Goal: Task Accomplishment & Management: Complete application form

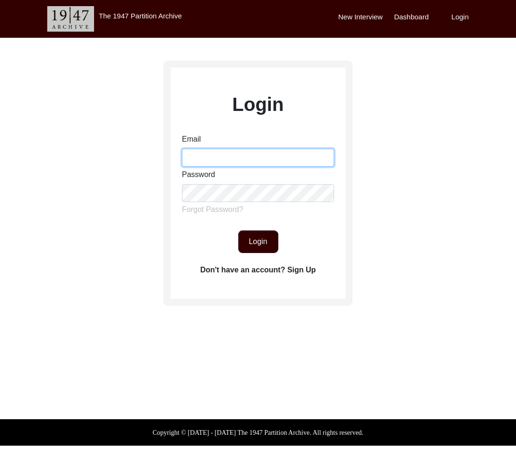
click at [268, 165] on input "Email" at bounding box center [258, 158] width 152 height 18
type input "[EMAIL_ADDRESS][DOMAIN_NAME]"
click at [255, 245] on button "Login" at bounding box center [258, 241] width 40 height 23
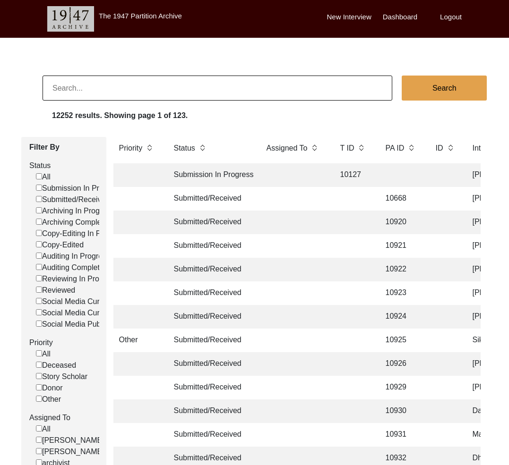
click at [37, 199] on input "Submitted/Received" at bounding box center [39, 199] width 6 height 6
checkbox input "false"
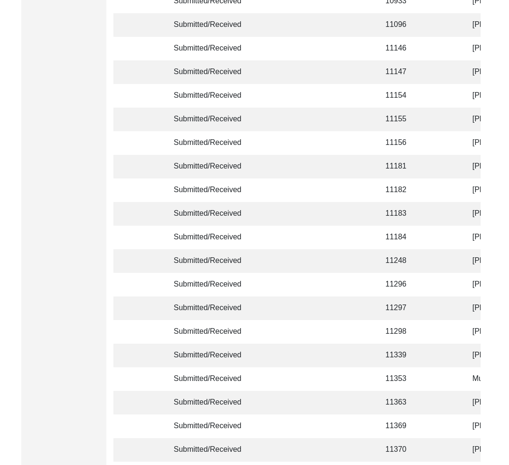
scroll to position [2178, 0]
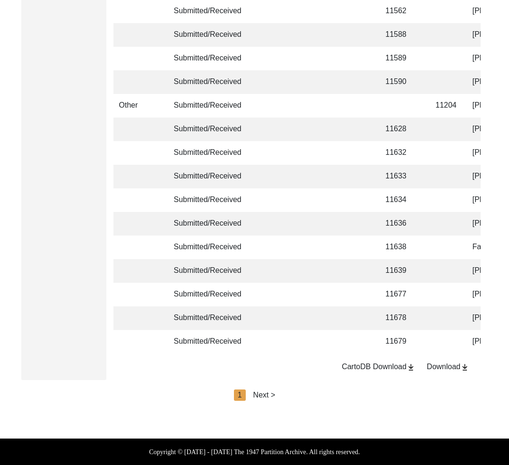
click at [264, 393] on div "Next >" at bounding box center [264, 395] width 22 height 11
click at [287, 396] on div "Next >" at bounding box center [286, 395] width 22 height 11
click at [291, 394] on div "Next >" at bounding box center [286, 395] width 22 height 11
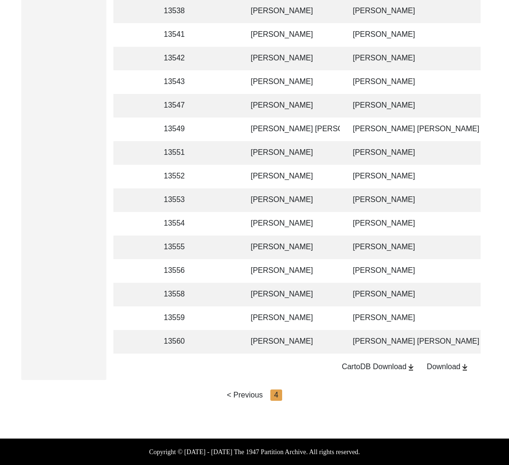
scroll to position [0, 198]
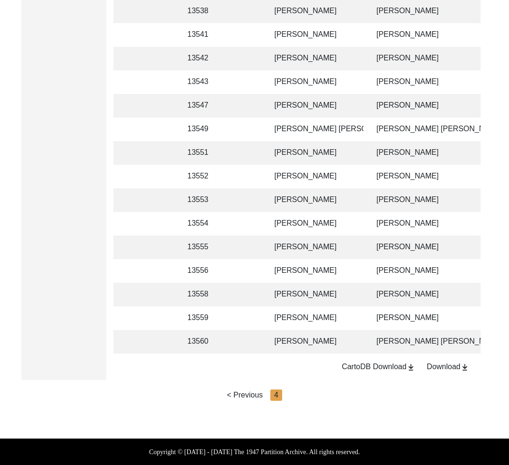
click at [300, 336] on td "[PERSON_NAME]" at bounding box center [316, 342] width 94 height 24
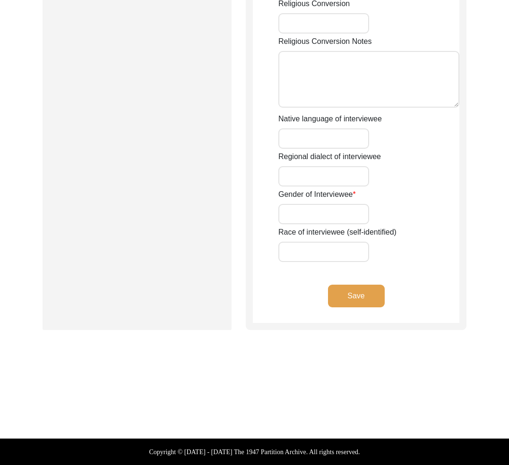
scroll to position [628, 0]
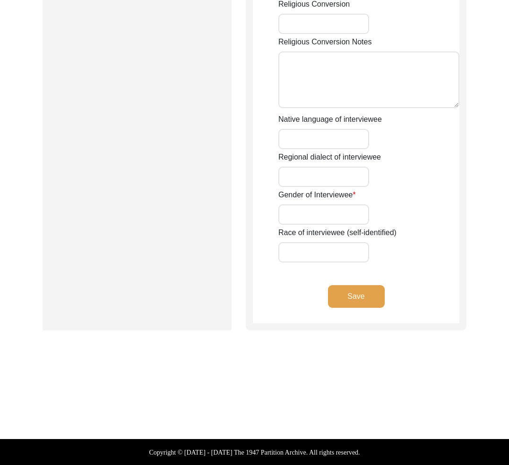
type input "Begum"
type input "Sanowara"
type input "nil"
type input "Begum"
type input "[PERSON_NAME]"
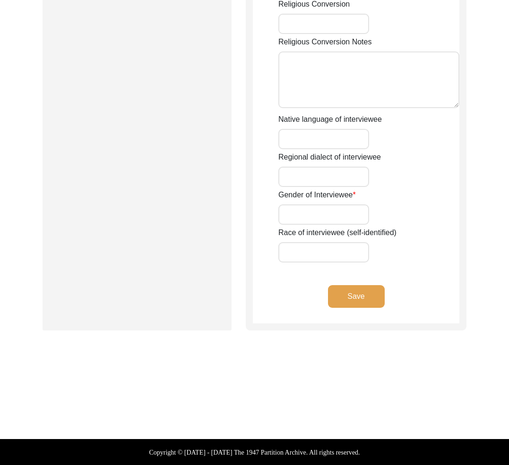
type input "[DATE]"
type input "1943"
type input "82"
type input "[DEMOGRAPHIC_DATA]"
type input "Bangla"
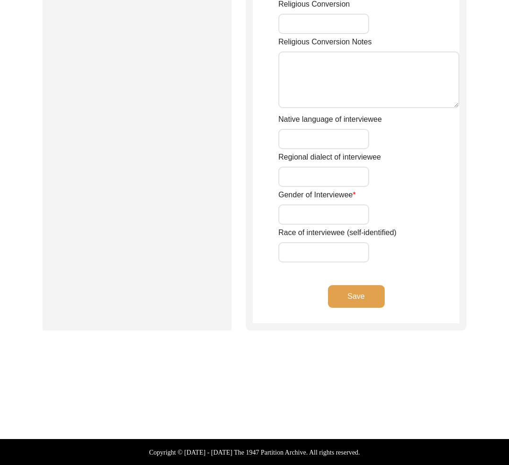
type input "Chatgaiya"
type input "[DEMOGRAPHIC_DATA]"
type input "South Asian"
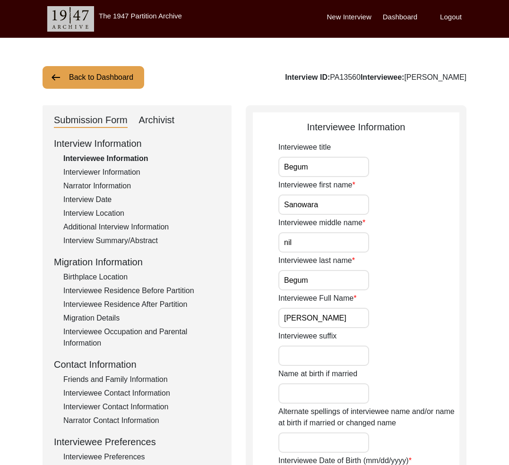
click at [110, 162] on div "Interviewee Information" at bounding box center [141, 158] width 157 height 11
click at [114, 168] on div "Interviewer Information" at bounding box center [141, 172] width 157 height 11
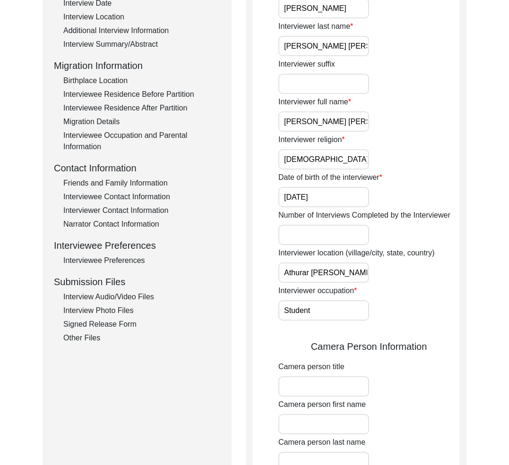
scroll to position [40, 0]
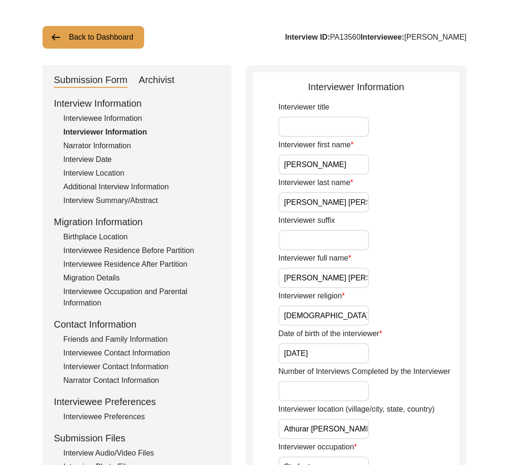
click at [111, 153] on div "Interview Information Interviewee Information Interviewer Information Narrator …" at bounding box center [137, 298] width 166 height 404
click at [115, 145] on div "Narrator Information" at bounding box center [141, 145] width 157 height 11
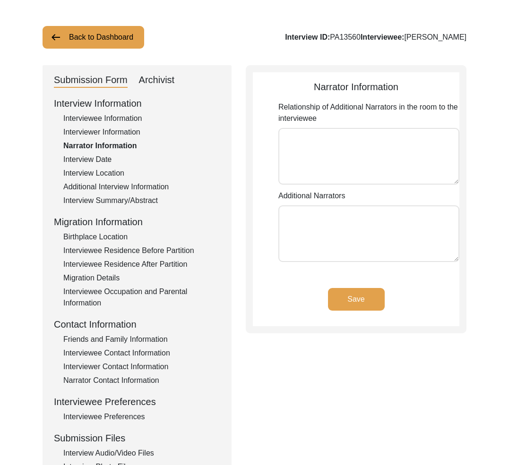
type textarea "The additional narrator in the room is [PERSON_NAME]. She is the mother of the …"
type textarea "Jinnat [PERSON_NAME] Alipur, [GEOGRAPHIC_DATA], 4330, Chattogram, [GEOGRAPHIC_D…"
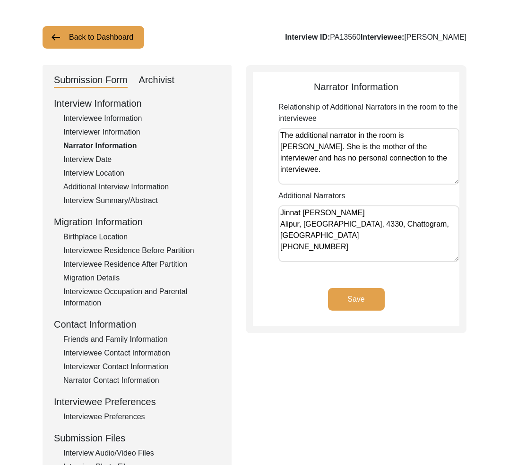
click at [109, 157] on div "Interview Date" at bounding box center [141, 159] width 157 height 11
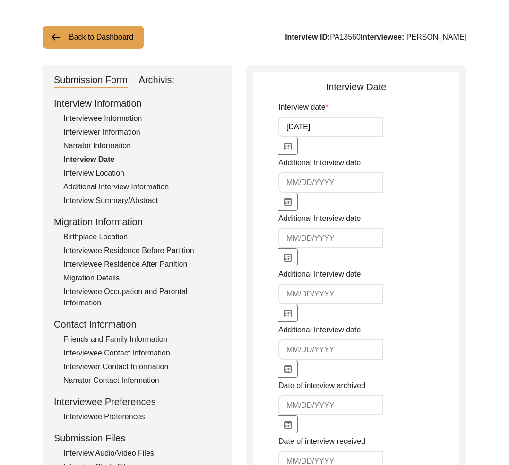
click at [113, 171] on div "Interview Location" at bounding box center [141, 173] width 157 height 11
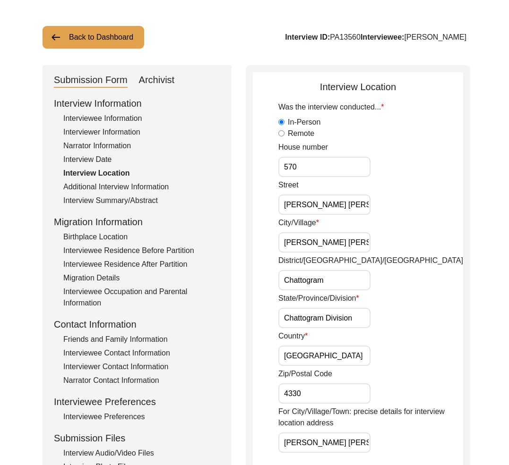
click at [120, 186] on div "Additional Interview Information" at bounding box center [141, 186] width 157 height 11
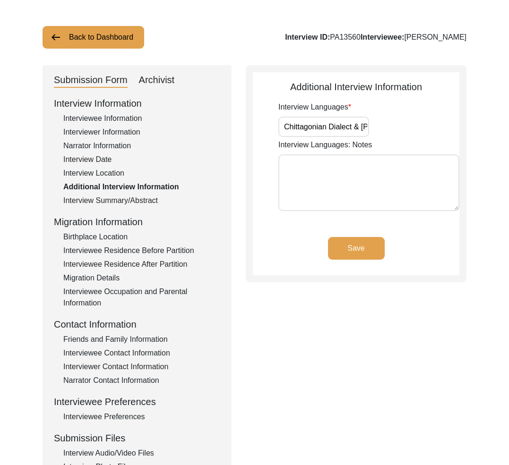
click at [126, 196] on div "Interview Summary/Abstract" at bounding box center [141, 200] width 157 height 11
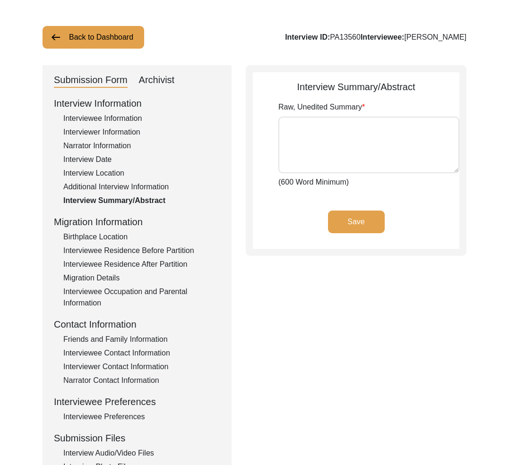
type textarea "Lore ipsumdolo sit ametconse ad 02el Seddoeius 4995. Te incididuntu lab Etd Mag…"
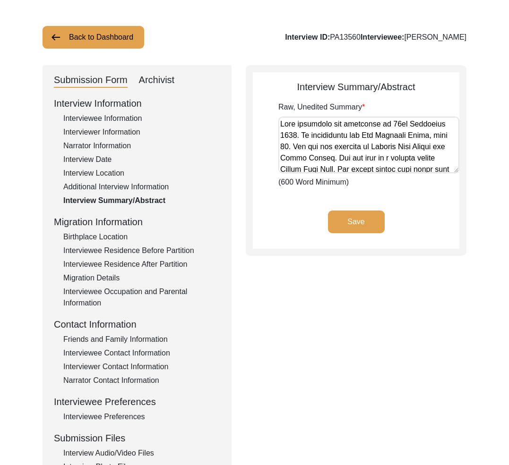
drag, startPoint x: 119, startPoint y: 184, endPoint x: 236, endPoint y: 142, distance: 123.4
click at [119, 184] on div "Additional Interview Information" at bounding box center [141, 186] width 157 height 11
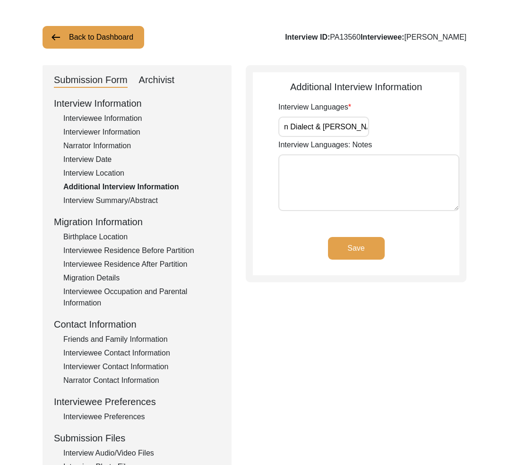
scroll to position [0, 64]
click at [130, 236] on div "Birthplace Location" at bounding box center [141, 236] width 157 height 11
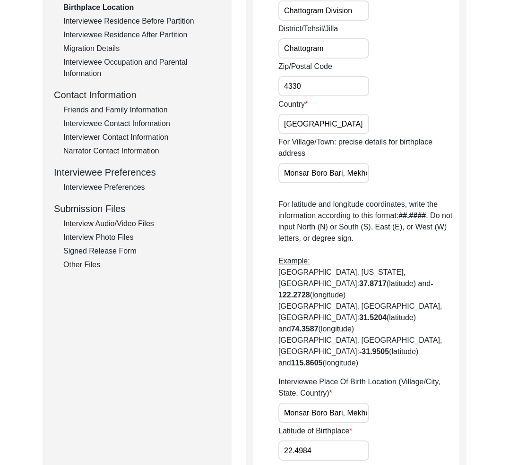
scroll to position [245, 0]
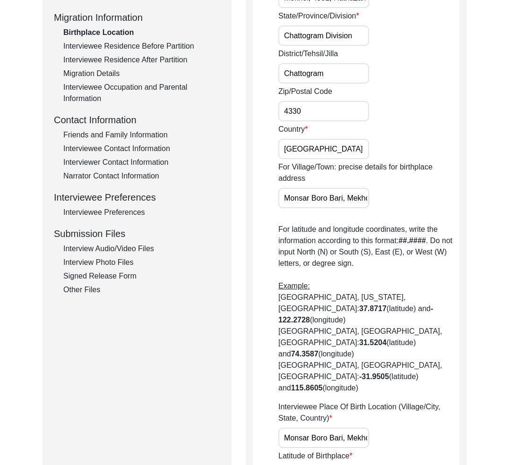
click at [144, 52] on div "Interview Information Interviewee Information Interviewer Information Narrator …" at bounding box center [137, 94] width 166 height 404
click at [144, 47] on div "Interviewee Residence Before Partition" at bounding box center [141, 46] width 157 height 11
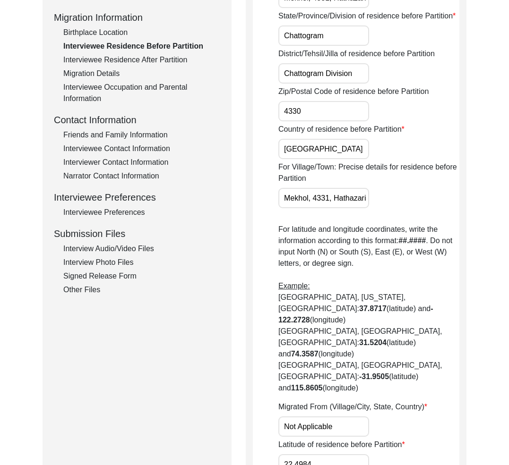
click at [145, 59] on div "Interviewee Residence After Partition" at bounding box center [141, 59] width 157 height 11
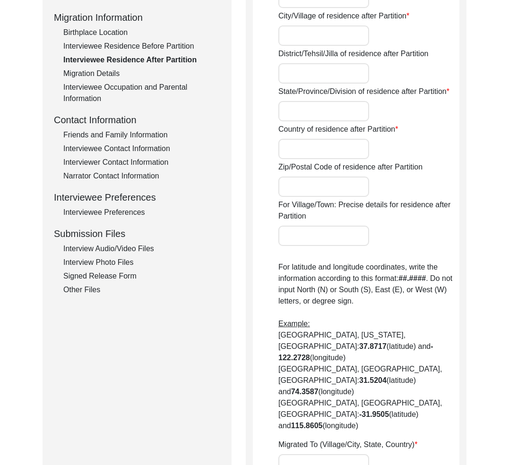
type input "No"
type input "Unknown"
type input "[PERSON_NAME] Bari"
type input "[PERSON_NAME] Bari, Mekhol, 4330, Hathazari, Chattogram, [GEOGRAPHIC_DATA]"
type input "Chattogram"
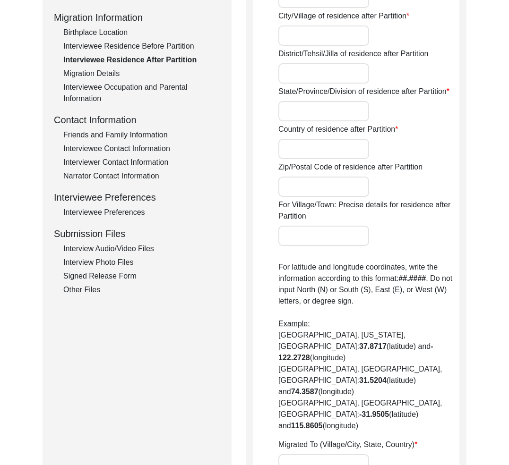
type input "Chattogram Division"
type input "[GEOGRAPHIC_DATA]"
type input "4330"
type input "[PERSON_NAME] Bari, Mekhol, 4330, Hathazari, Chattogram, [GEOGRAPHIC_DATA]"
type input "Not Applicable"
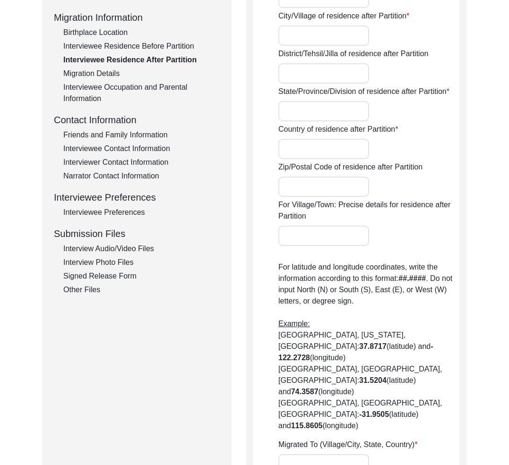
type input "22.4984"
type input "91.813661"
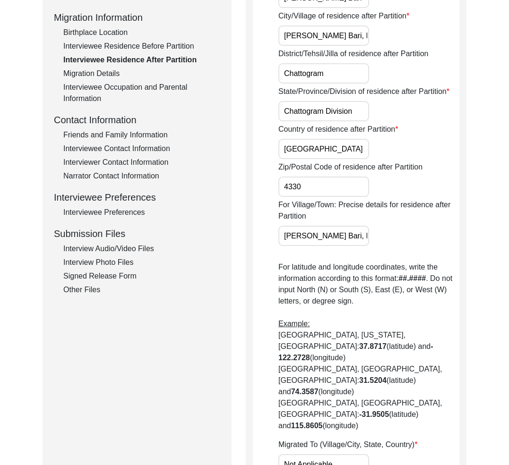
click at [101, 72] on div "Migration Details" at bounding box center [141, 73] width 157 height 11
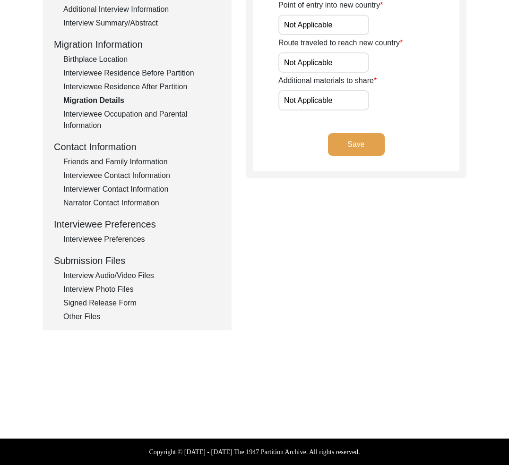
click at [112, 112] on div "Interviewee Occupation and Parental Information" at bounding box center [141, 120] width 157 height 23
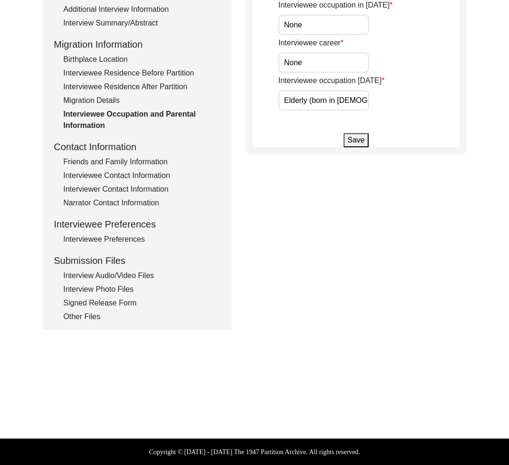
click at [126, 164] on div "Friends and Family Information" at bounding box center [141, 161] width 157 height 11
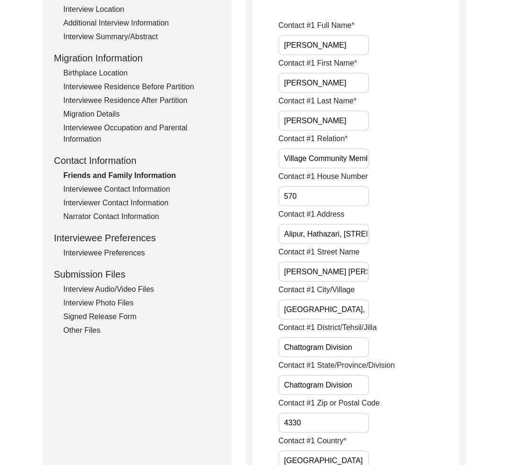
scroll to position [83, 0]
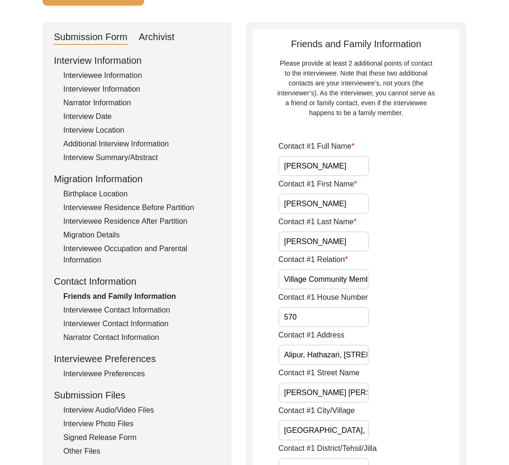
click at [138, 307] on div "Interviewee Contact Information" at bounding box center [141, 310] width 157 height 11
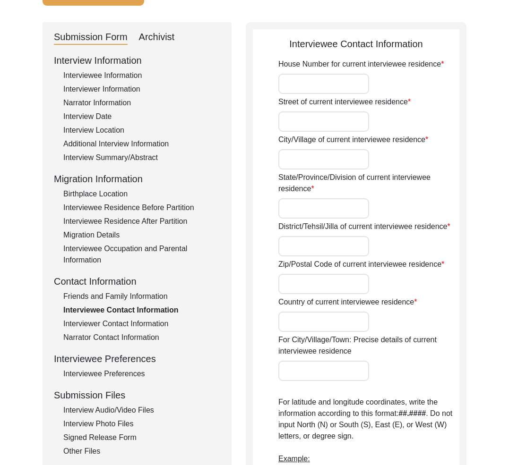
type input "580"
type input "[PERSON_NAME] [PERSON_NAME][GEOGRAPHIC_DATA], [GEOGRAPHIC_DATA], [GEOGRAPHIC_DA…"
type input "Alipur, Hathazari"
type input "Chattogram Division"
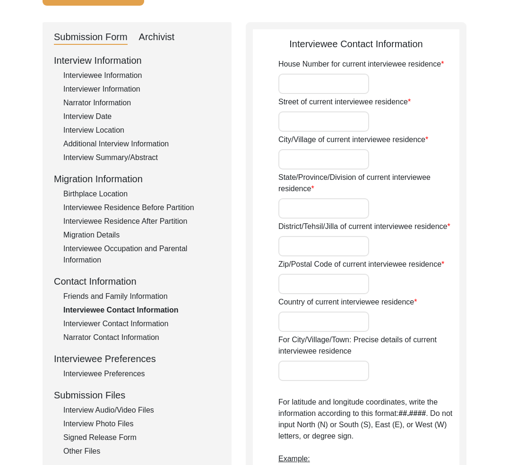
type input "4330"
type input "[GEOGRAPHIC_DATA]"
type input "Abu Talib [PERSON_NAME][GEOGRAPHIC_DATA], [GEOGRAPHIC_DATA], 4330, [GEOGRAPHIC_…"
type input "[PERSON_NAME] [PERSON_NAME][GEOGRAPHIC_DATA], [GEOGRAPHIC_DATA], [GEOGRAPHIC_DA…"
type input "22.50511"
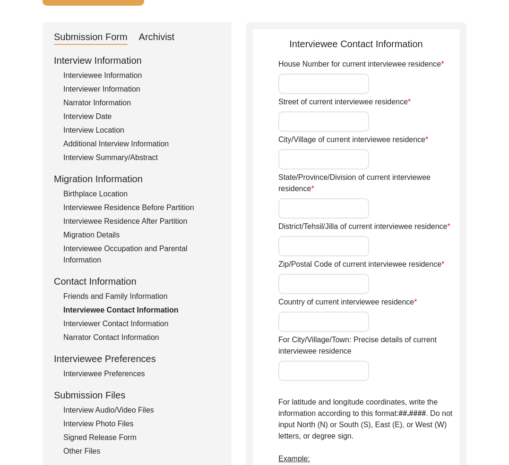
type input "91.80886"
type input "[PHONE_NUMBER]"
type input "nil"
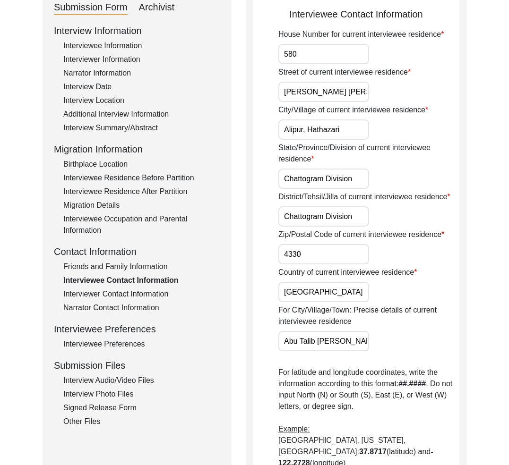
scroll to position [138, 0]
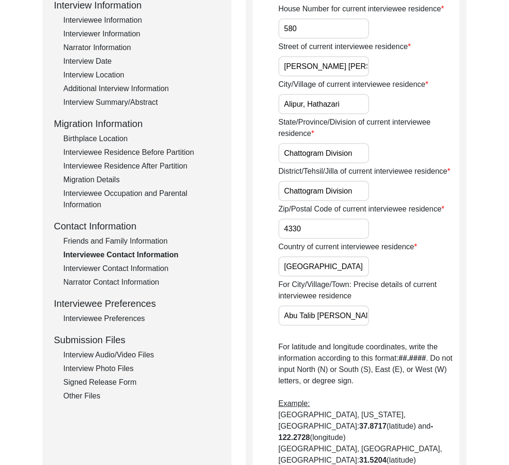
click at [112, 265] on div "Interviewer Contact Information" at bounding box center [141, 268] width 157 height 11
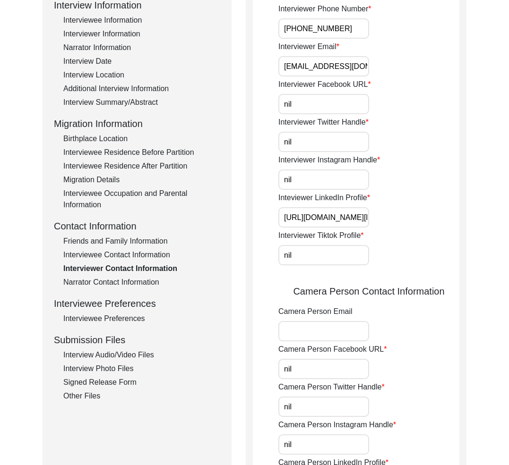
click at [116, 279] on div "Narrator Contact Information" at bounding box center [141, 282] width 157 height 11
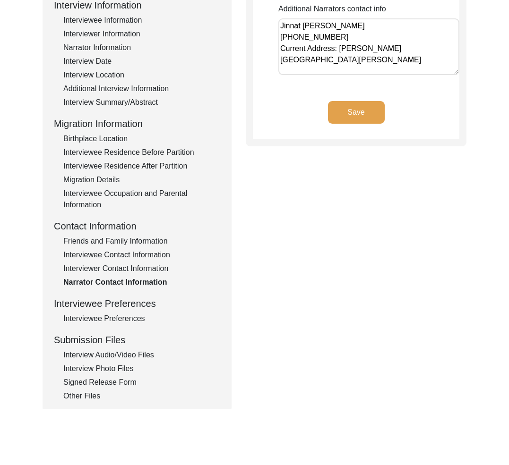
click at [114, 302] on div "Interviewee Preferences" at bounding box center [137, 304] width 166 height 14
click at [121, 319] on div "Interviewee Preferences" at bounding box center [141, 318] width 157 height 11
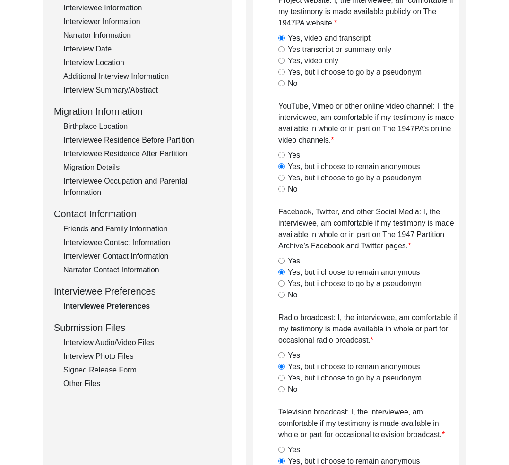
scroll to position [165, 0]
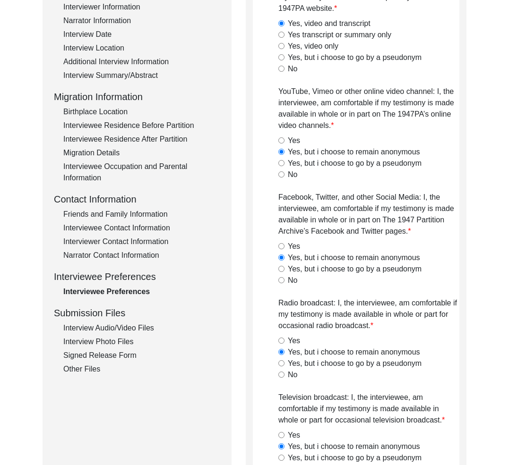
click at [120, 335] on div "Interview Information Interviewee Information Interviewer Information Narrator …" at bounding box center [137, 173] width 166 height 404
click at [120, 329] on div "Interview Audio/Video Files" at bounding box center [141, 328] width 157 height 11
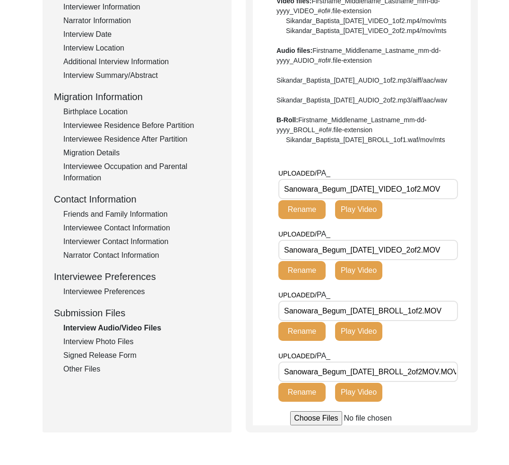
click at [369, 219] on button "Play Video" at bounding box center [358, 209] width 47 height 19
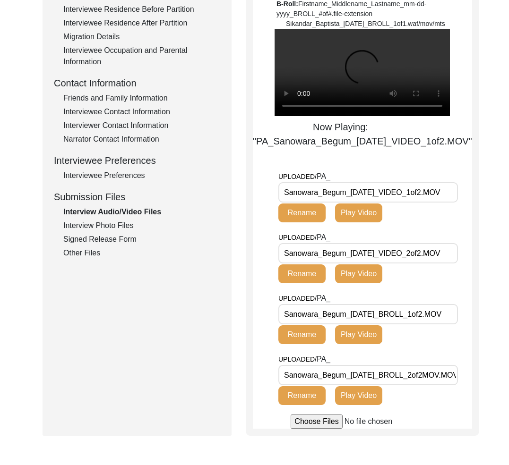
scroll to position [299, 0]
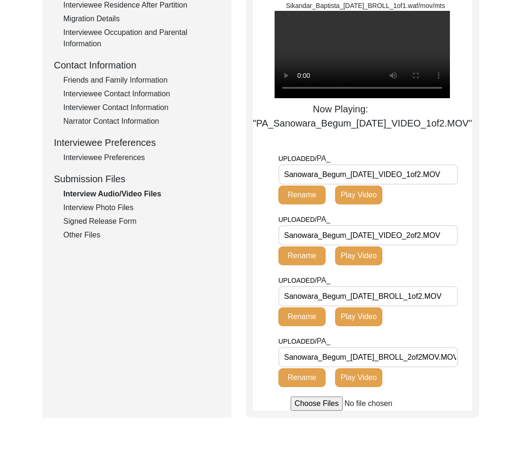
click at [358, 265] on button "Play Video" at bounding box center [358, 255] width 47 height 19
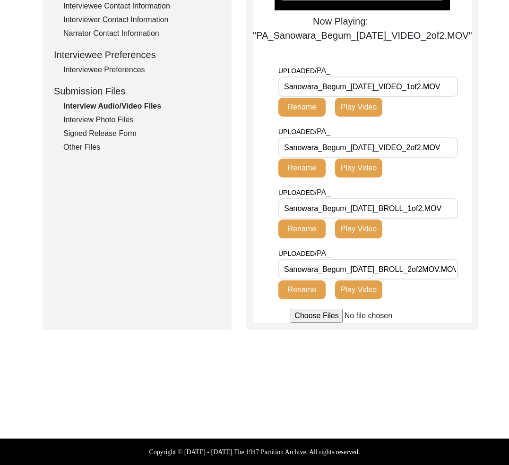
click at [358, 229] on button "Play Video" at bounding box center [358, 229] width 47 height 19
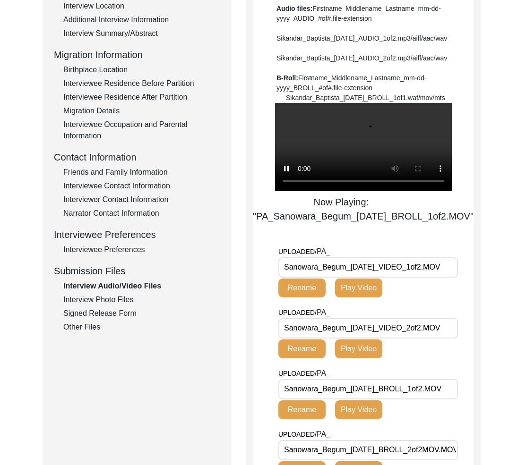
scroll to position [272, 0]
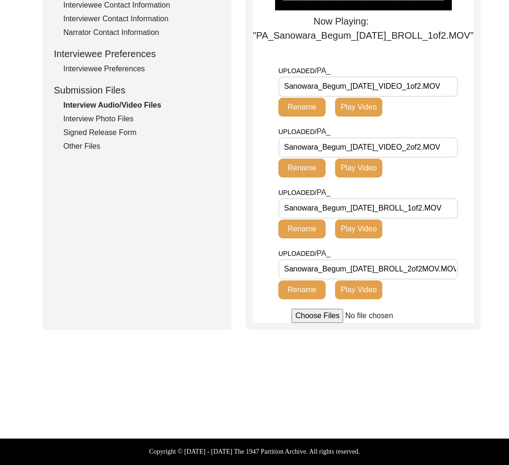
click at [370, 299] on button "Play Video" at bounding box center [358, 289] width 47 height 19
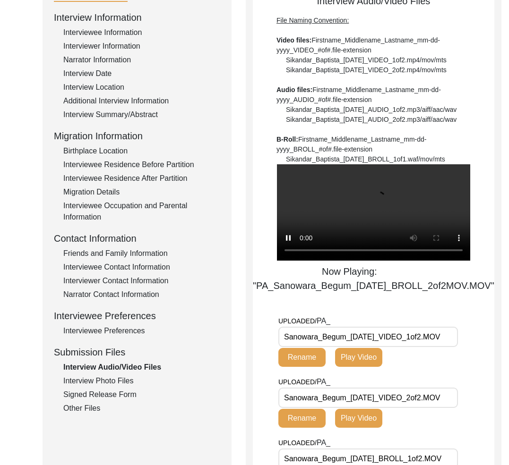
scroll to position [320, 0]
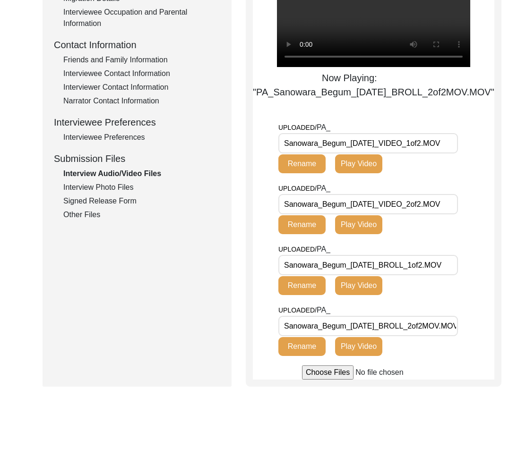
click at [102, 186] on div "Interview Photo Files" at bounding box center [141, 187] width 157 height 11
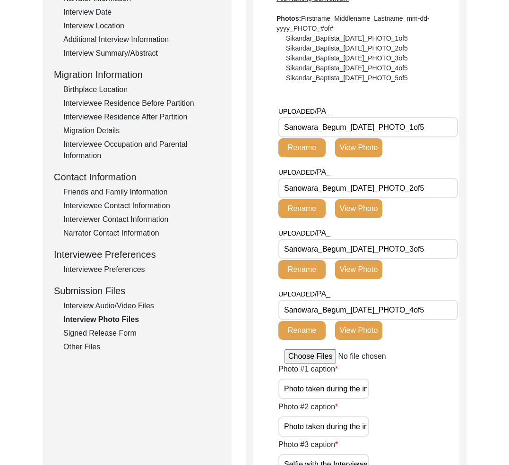
scroll to position [0, 0]
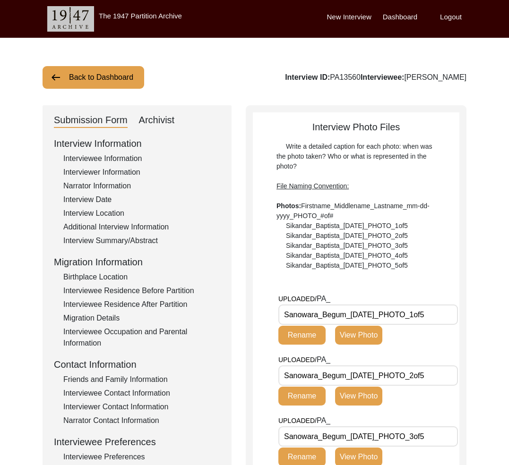
click at [347, 72] on div "Interview ID: PA13560 Interviewee: [PERSON_NAME]" at bounding box center [375, 77] width 181 height 11
copy div "PA13560"
click at [119, 79] on button "Back to Dashboard" at bounding box center [93, 77] width 102 height 23
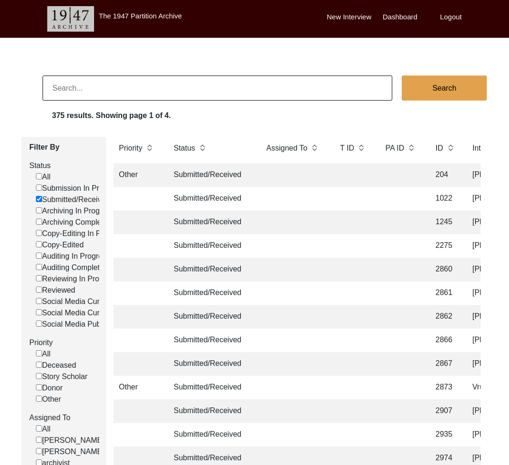
click at [134, 92] on input at bounding box center [216, 88] width 349 height 25
type input "[PERSON_NAME] [PERSON_NAME]"
checkbox input "false"
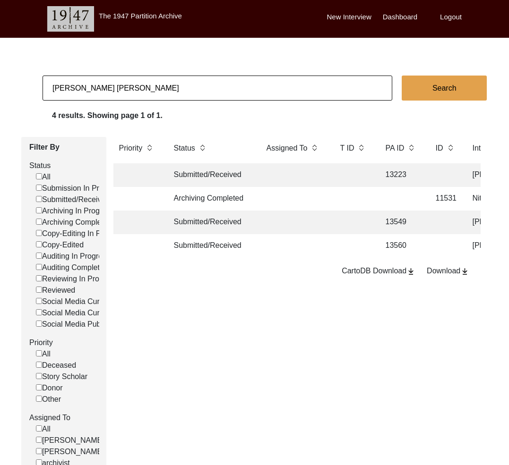
click at [217, 216] on td "Submitted/Received" at bounding box center [210, 223] width 85 height 24
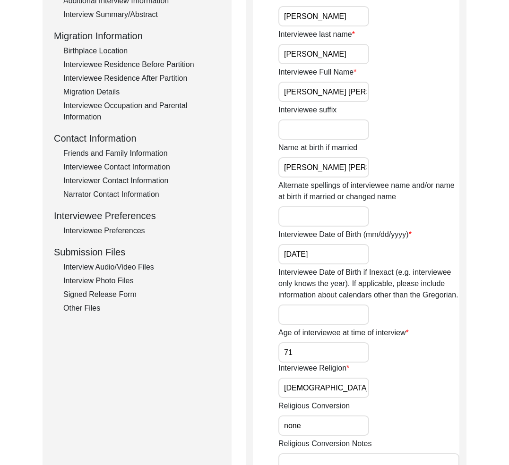
scroll to position [261, 0]
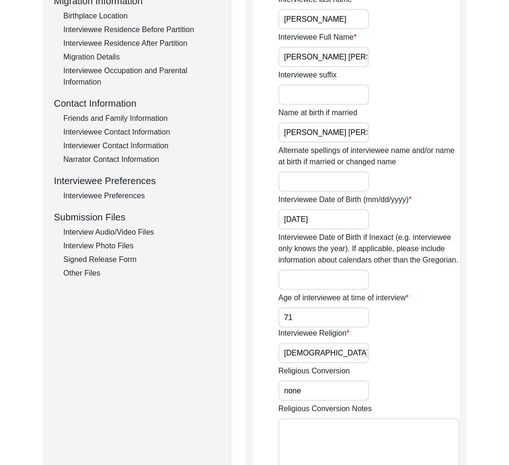
click at [115, 250] on div "Interview Photo Files" at bounding box center [141, 245] width 157 height 11
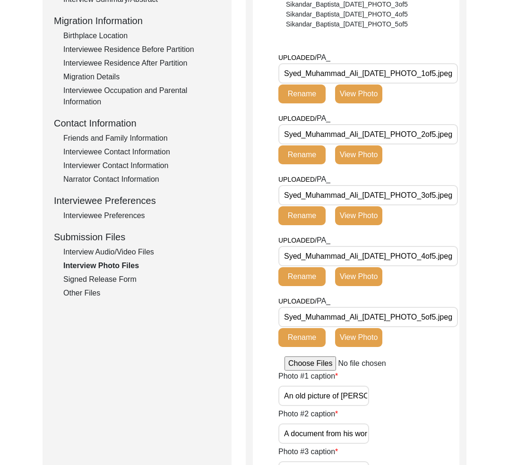
scroll to position [0, 0]
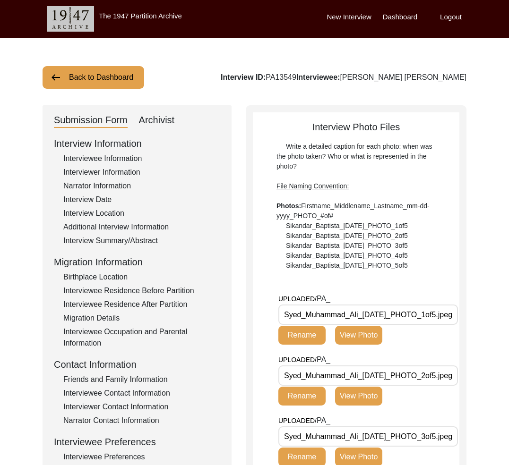
click at [102, 76] on button "Back to Dashboard" at bounding box center [93, 77] width 102 height 23
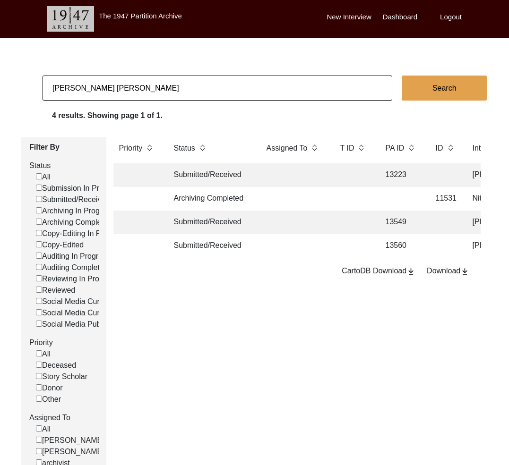
click at [193, 90] on input "[PERSON_NAME] [PERSON_NAME]" at bounding box center [216, 88] width 349 height 25
paste input "[PERSON_NAME]"
type input "[PERSON_NAME]"
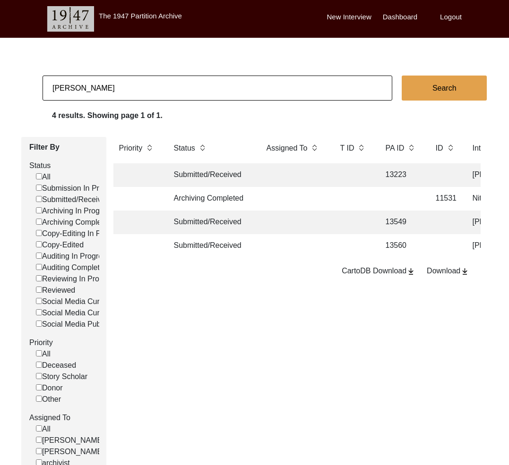
checkbox input "false"
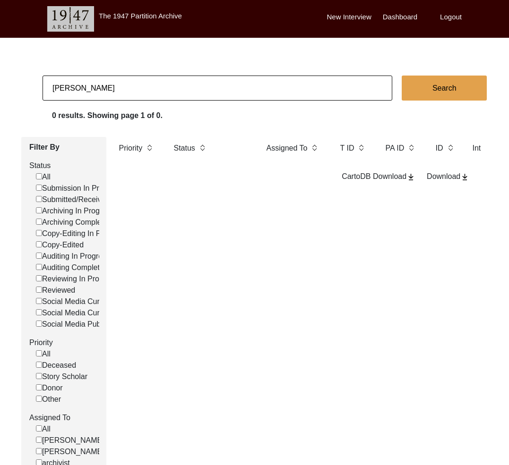
click at [146, 84] on input "[PERSON_NAME]" at bounding box center [216, 88] width 349 height 25
paste input "[PERSON_NAME]"
type input "[PERSON_NAME]"
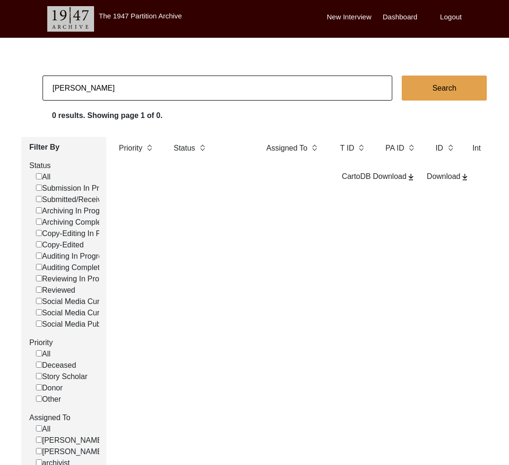
checkbox input "false"
click at [72, 84] on input "[PERSON_NAME]" at bounding box center [216, 88] width 349 height 25
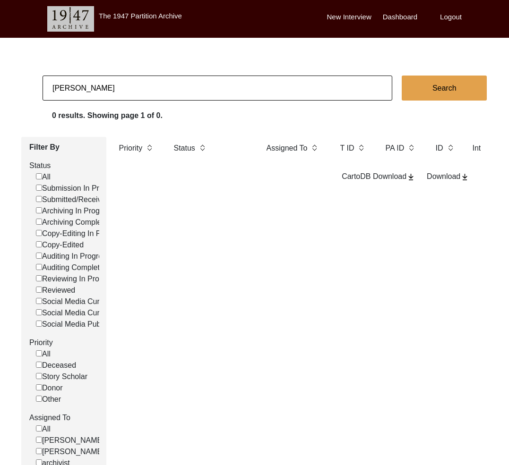
click at [72, 84] on input "[PERSON_NAME]" at bounding box center [216, 88] width 349 height 25
paste input "[PERSON_NAME]"
type input "[PERSON_NAME]"
checkbox input "false"
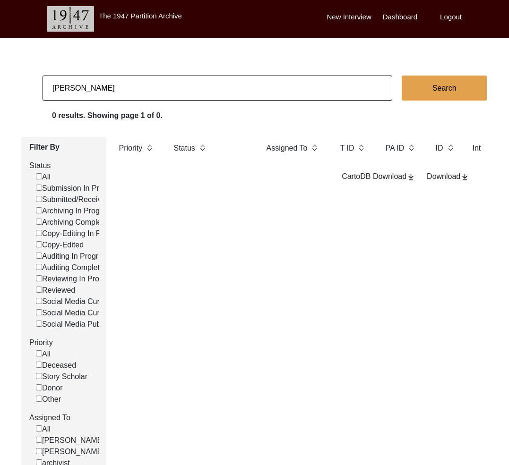
checkbox input "false"
click at [200, 87] on input "[PERSON_NAME]" at bounding box center [216, 88] width 349 height 25
paste input "[PERSON_NAME]"
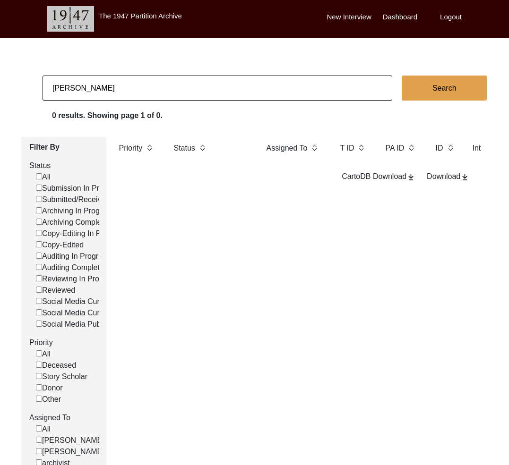
type input "[PERSON_NAME]"
checkbox input "false"
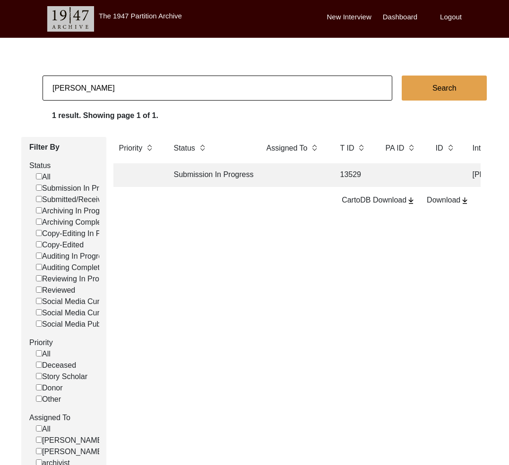
click at [158, 89] on input "[PERSON_NAME]" at bounding box center [216, 88] width 349 height 25
paste input "[PERSON_NAME]"
type input "[PERSON_NAME]"
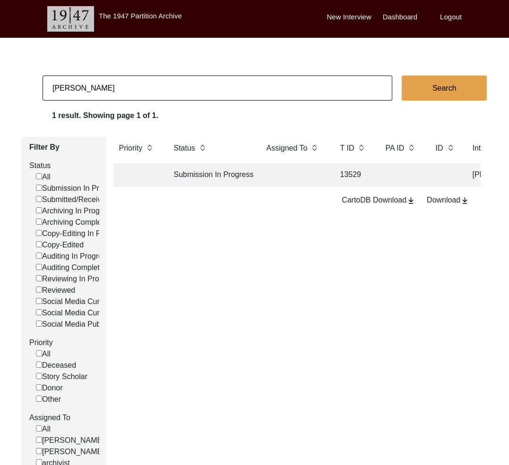
checkbox input "false"
click at [134, 90] on input "[PERSON_NAME]" at bounding box center [216, 88] width 349 height 25
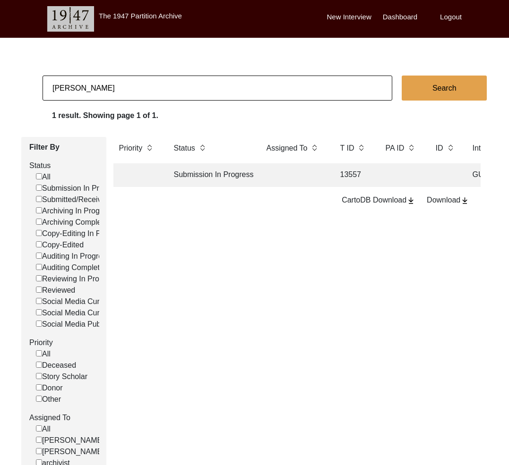
click at [134, 90] on input "[PERSON_NAME]" at bounding box center [216, 88] width 349 height 25
type input "[PERSON_NAME] Puri"
checkbox input "false"
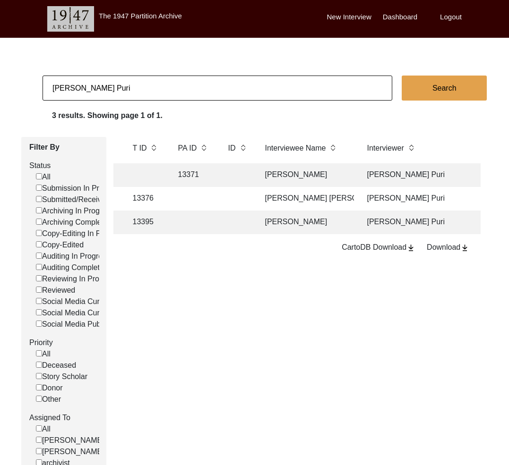
scroll to position [0, 227]
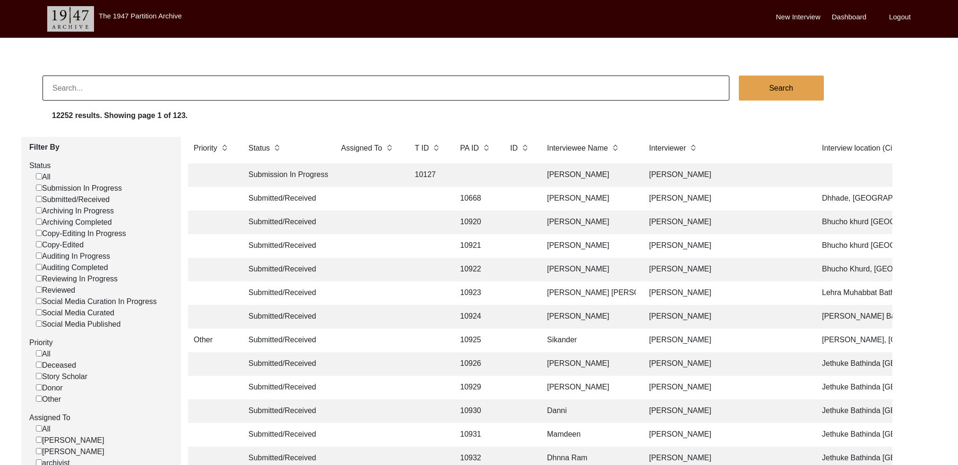
click at [78, 93] on input at bounding box center [385, 88] width 687 height 25
type input "8"
checkbox input "false"
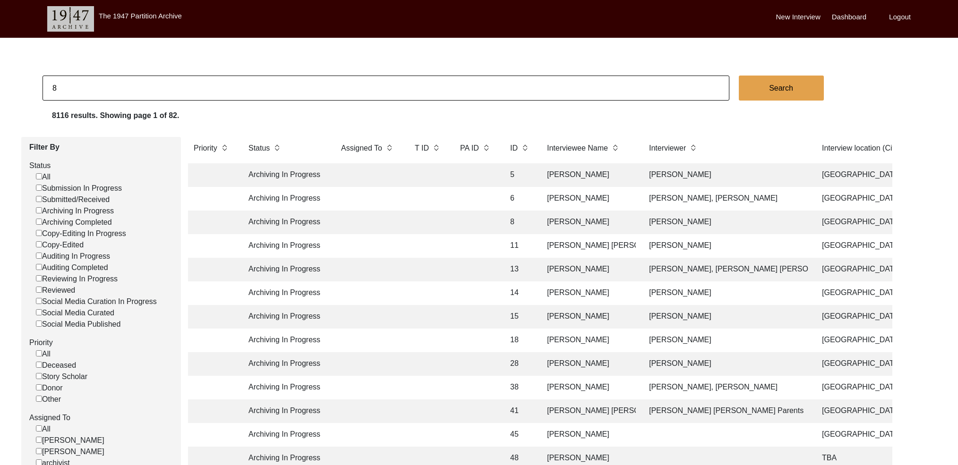
click at [180, 85] on input "8" at bounding box center [385, 88] width 687 height 25
type input "9"
checkbox input "false"
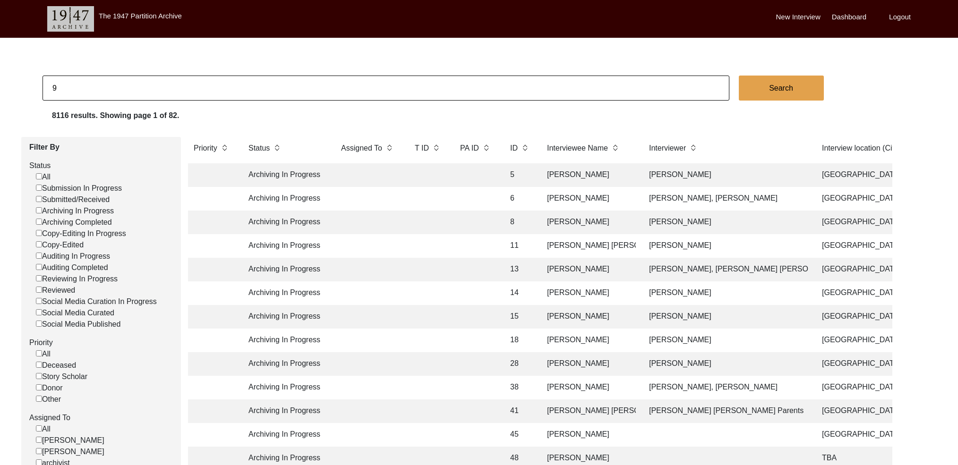
checkbox input "false"
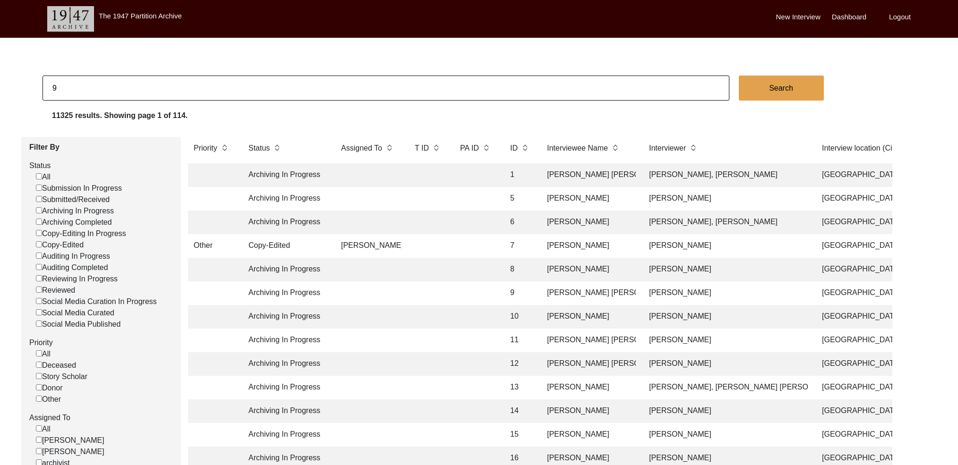
scroll to position [10, 0]
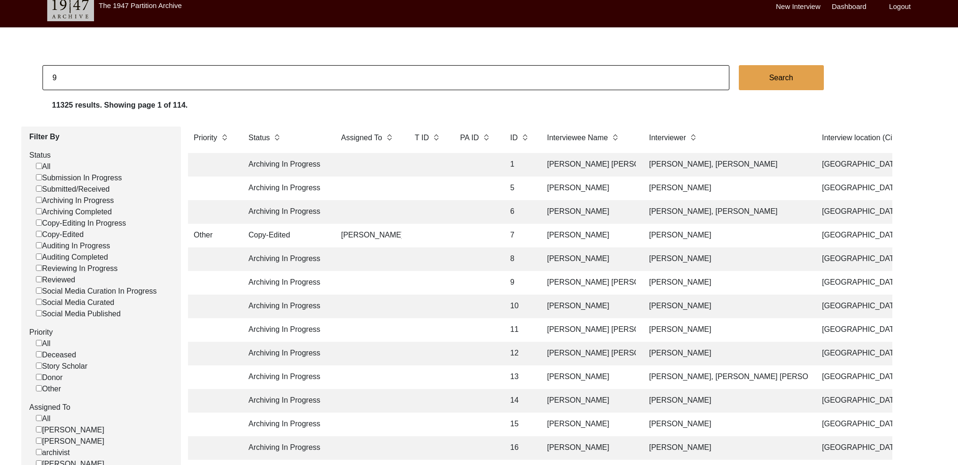
click at [477, 289] on td at bounding box center [475, 283] width 42 height 24
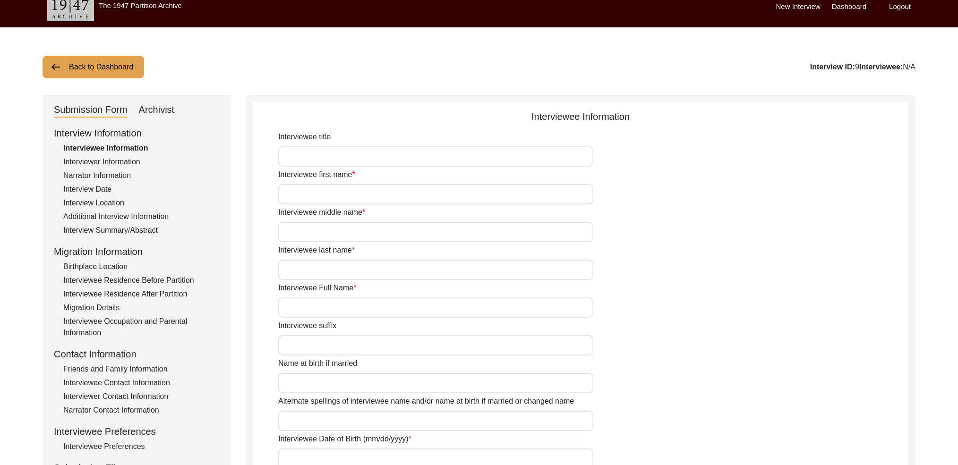
type input "Jaswant Singh Sandhu"
type input "[DEMOGRAPHIC_DATA]"
click at [135, 72] on button "Back to Dashboard" at bounding box center [93, 67] width 102 height 23
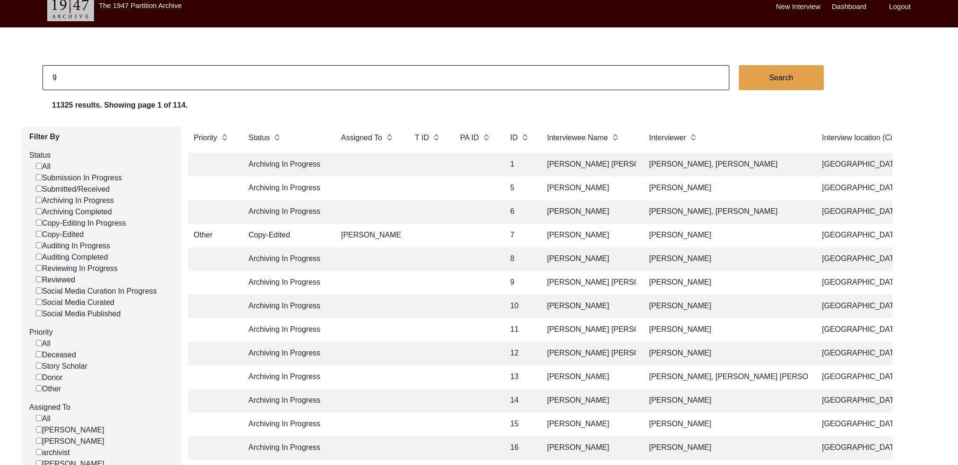
click at [479, 262] on td at bounding box center [475, 259] width 42 height 24
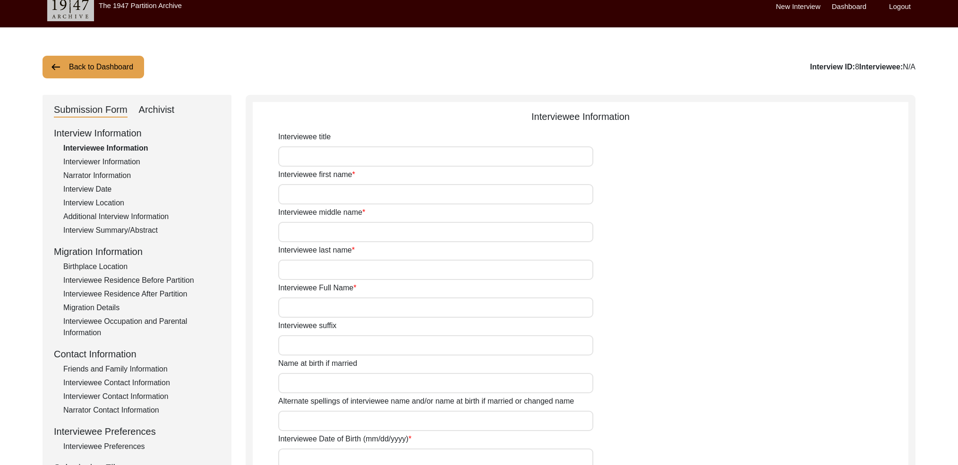
type input "[PERSON_NAME]"
type input "[DEMOGRAPHIC_DATA]"
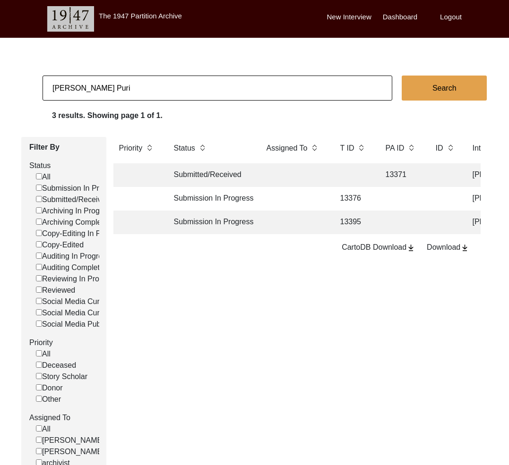
scroll to position [0, 227]
